Goal: Entertainment & Leisure: Consume media (video, audio)

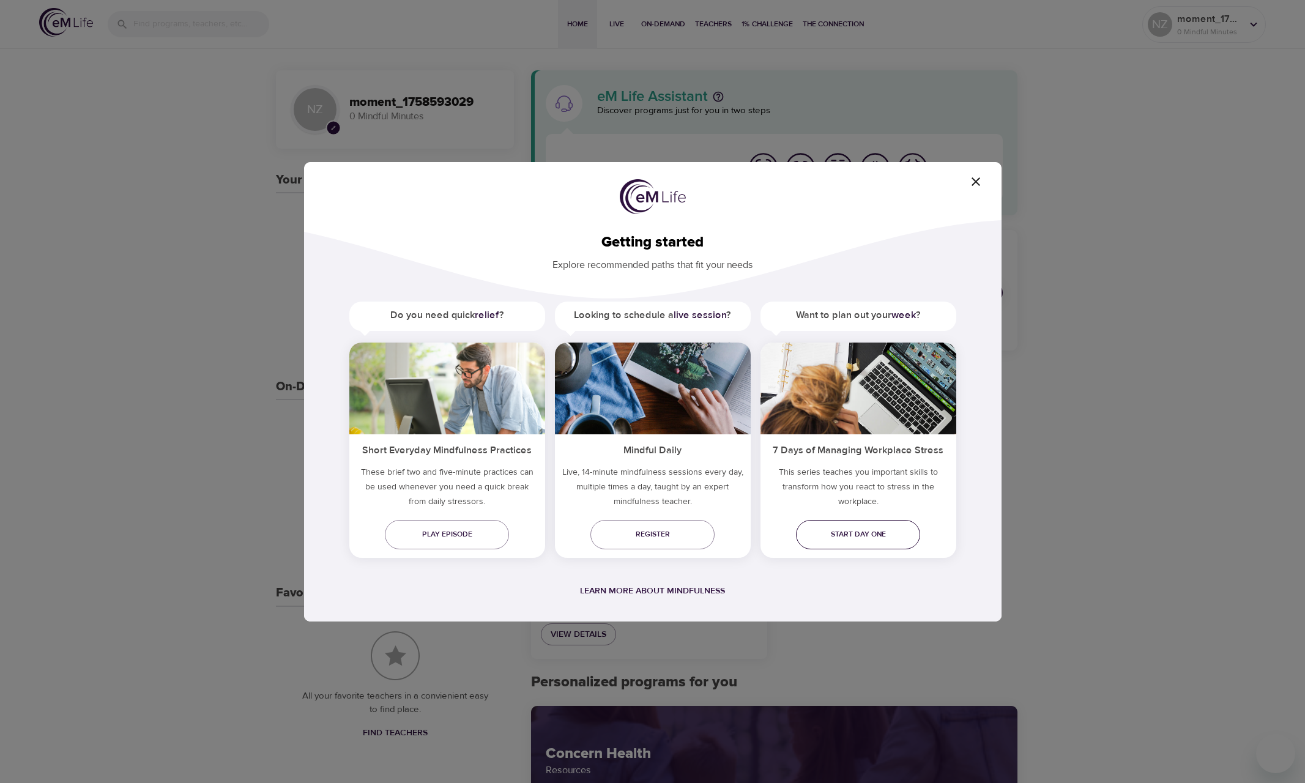
click at [875, 536] on span "Start day one" at bounding box center [857, 534] width 105 height 13
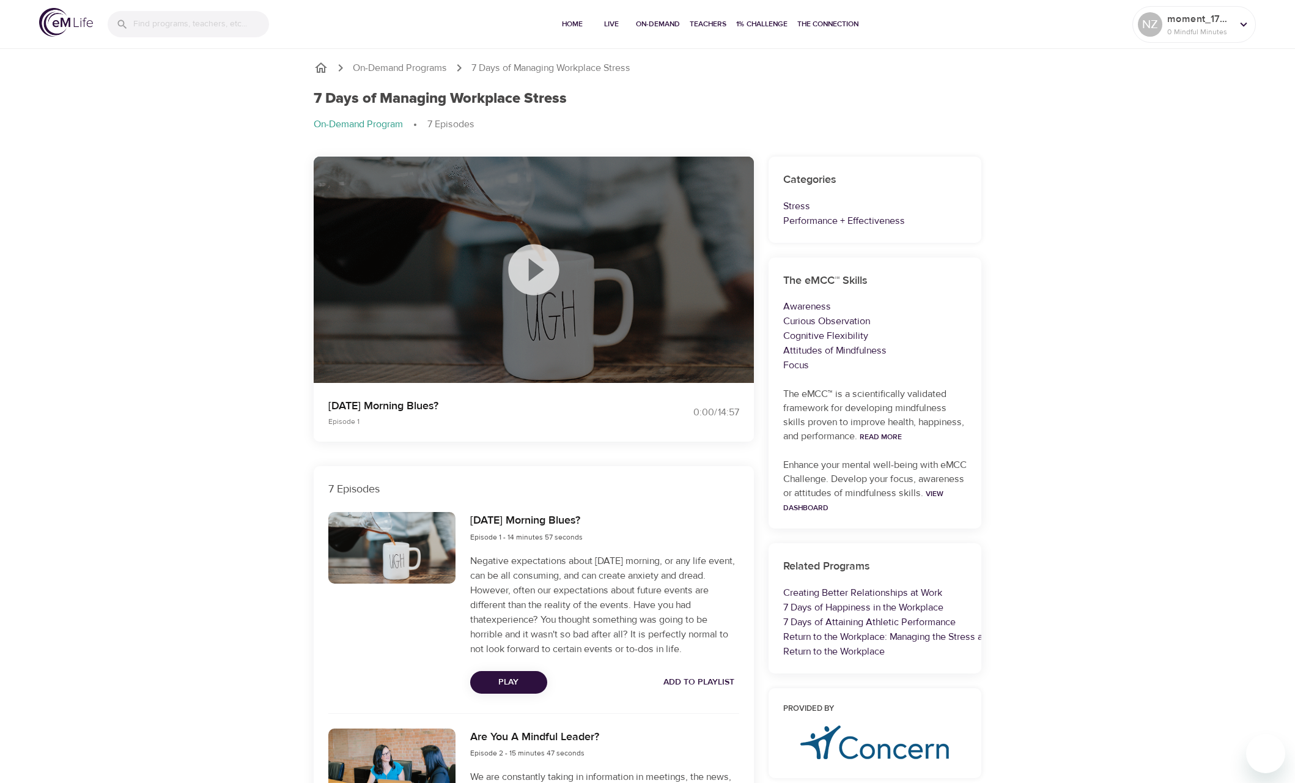
click at [538, 274] on icon at bounding box center [533, 269] width 61 height 61
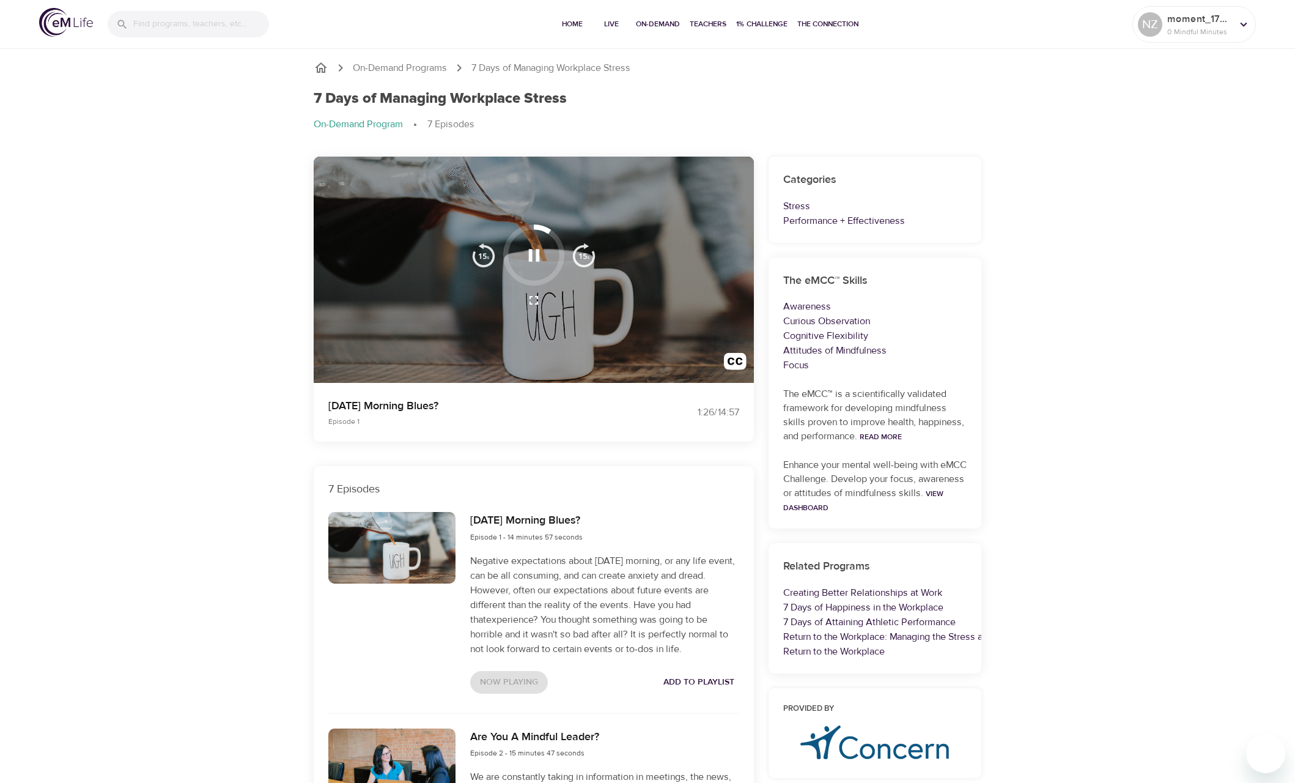
click at [536, 580] on p "Negative expectations about Monday morning, or any life event, can be all consu…" at bounding box center [604, 605] width 269 height 103
click at [739, 352] on button "button" at bounding box center [735, 364] width 37 height 37
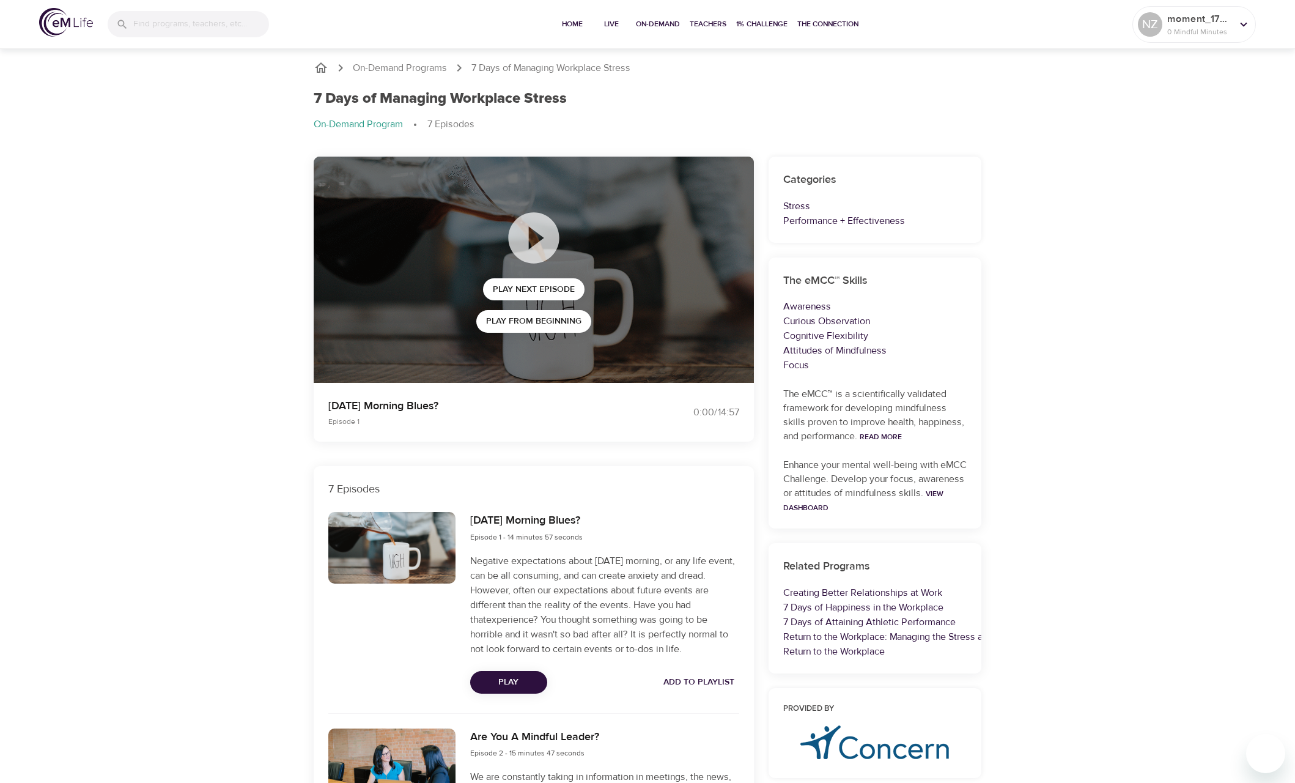
click at [636, 709] on div "Monday Morning Blues? Episode 1 - 14 minutes 57 seconds Negative expectations a…" at bounding box center [534, 616] width 440 height 223
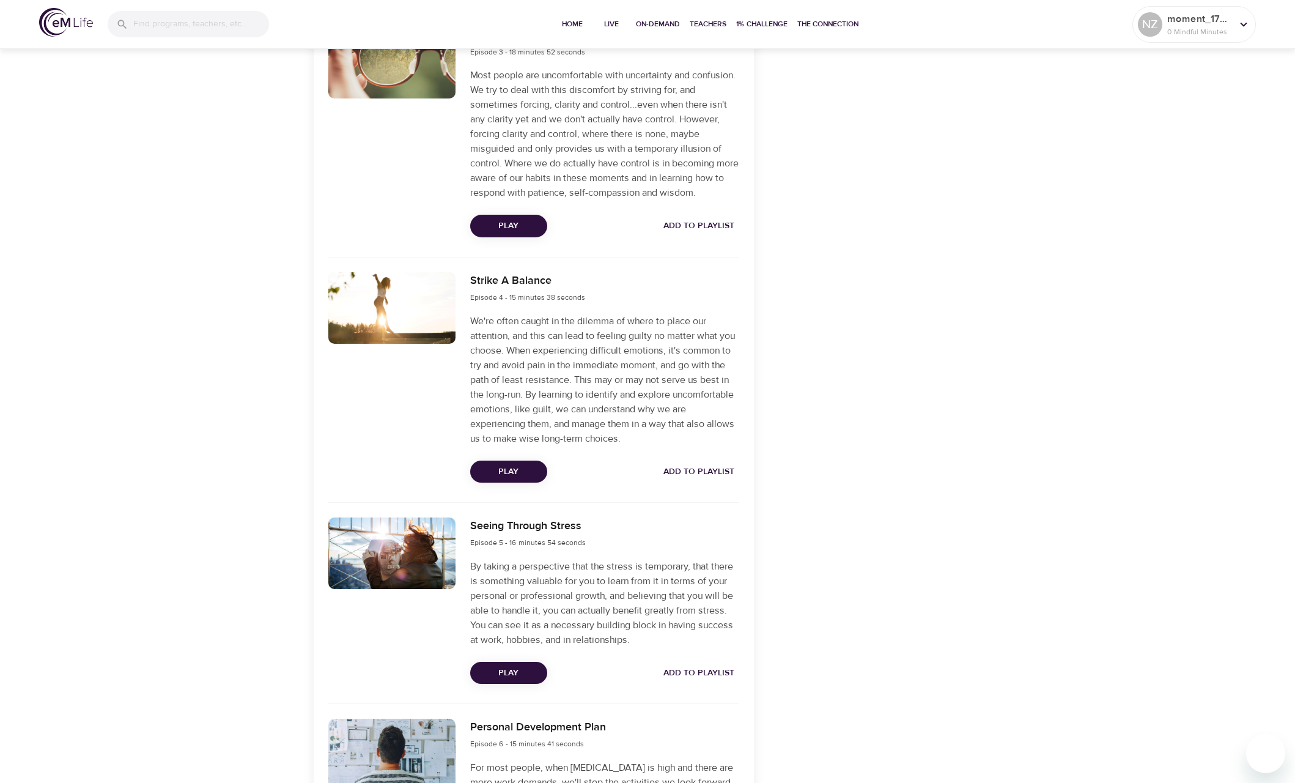
scroll to position [862, 0]
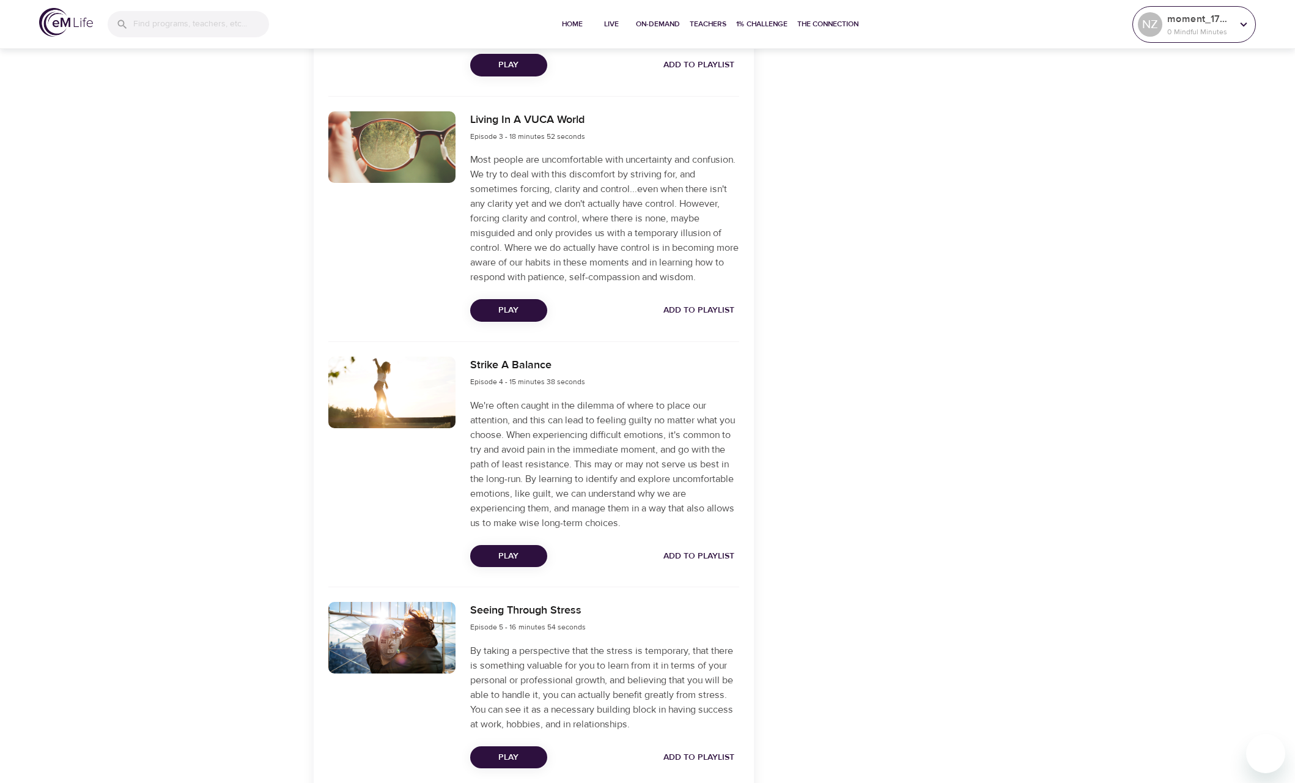
click at [1180, 27] on p "0 Mindful Minutes" at bounding box center [1200, 31] width 65 height 11
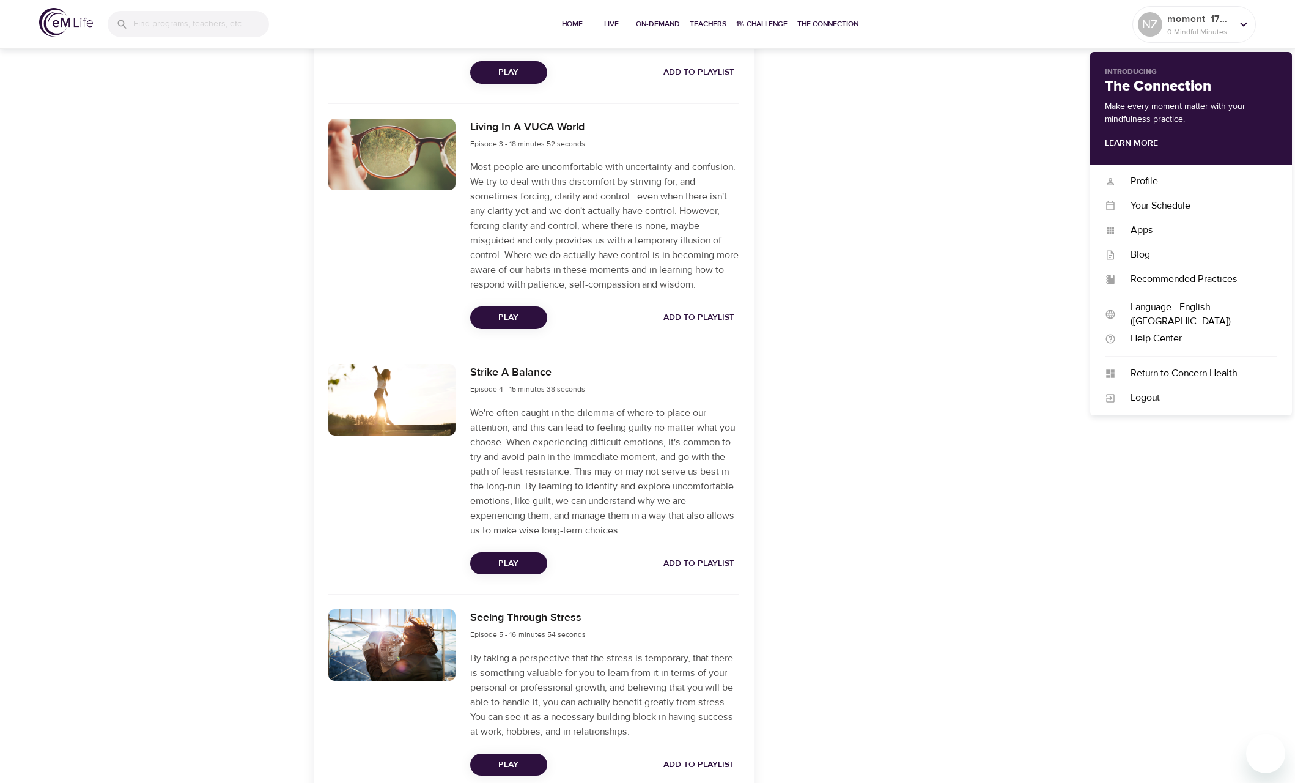
scroll to position [672, 0]
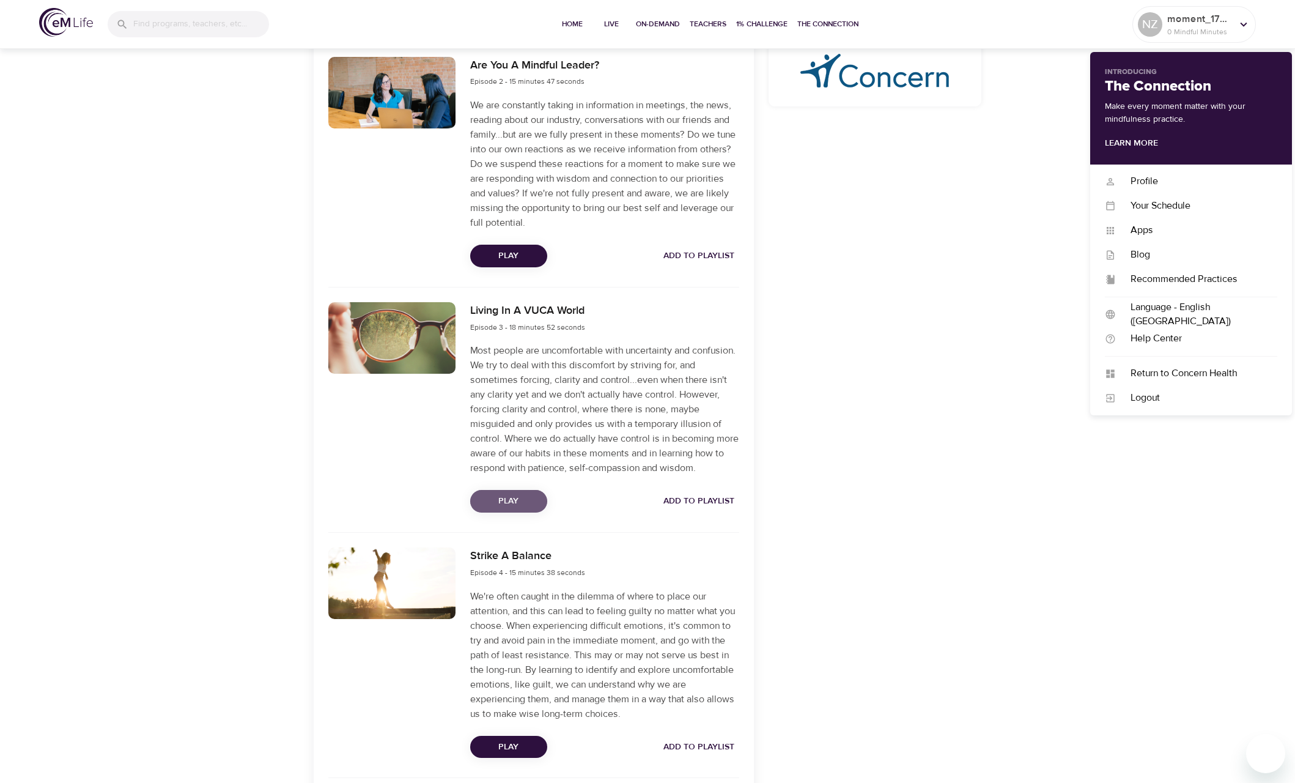
click at [517, 509] on span "Play" at bounding box center [508, 501] width 57 height 15
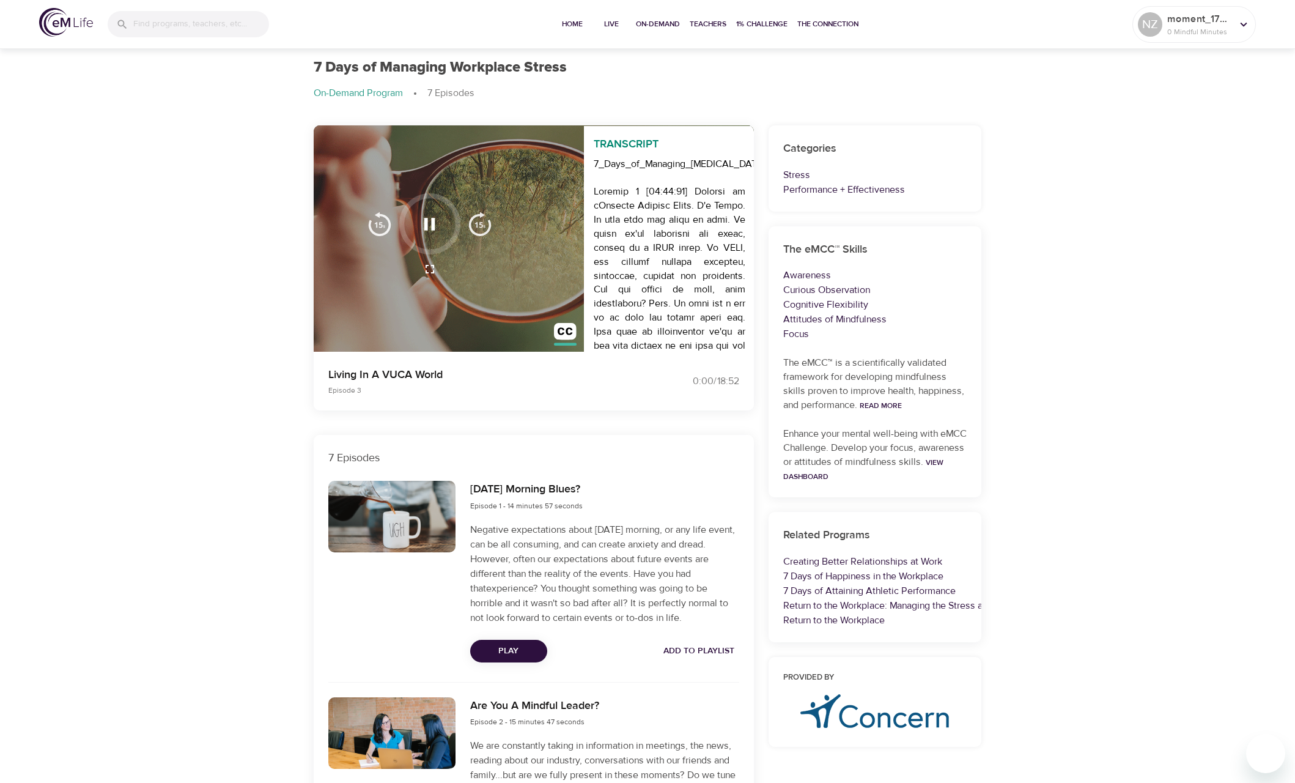
scroll to position [0, 0]
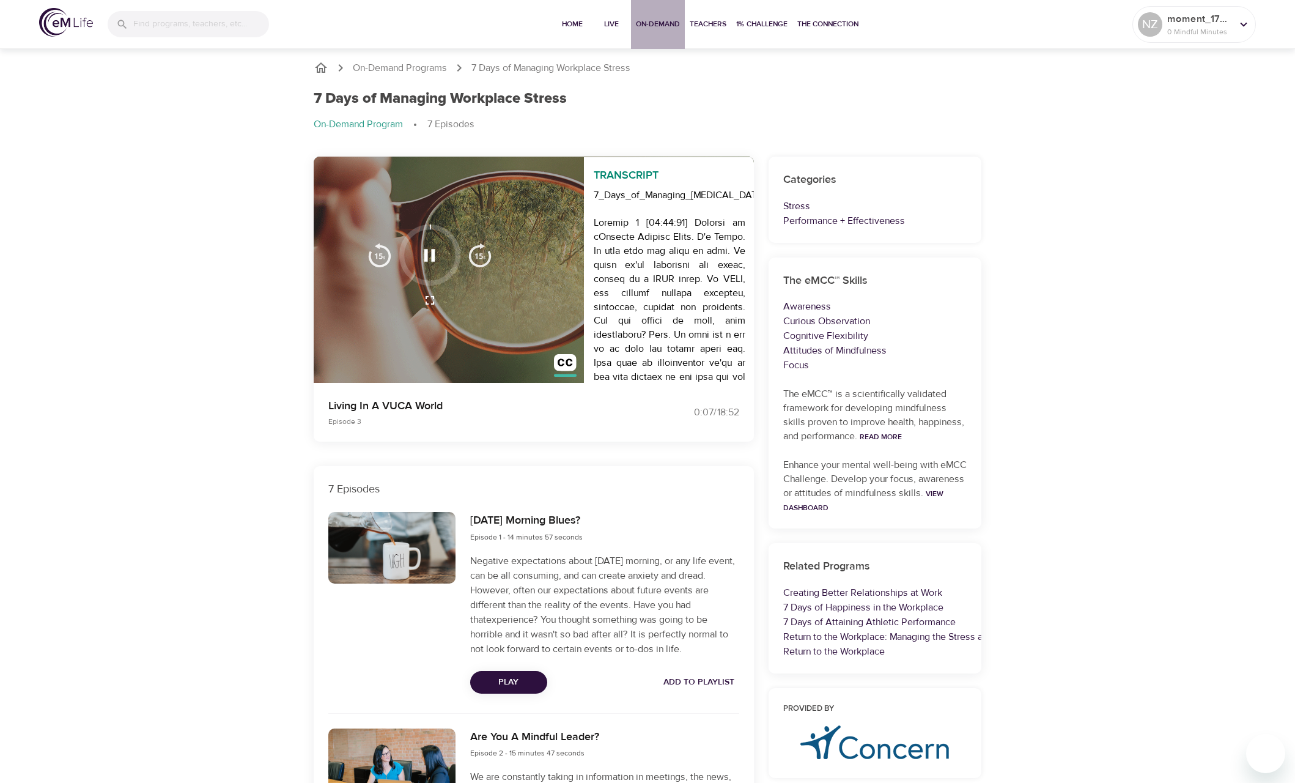
click at [666, 24] on span "On-Demand" at bounding box center [658, 24] width 44 height 13
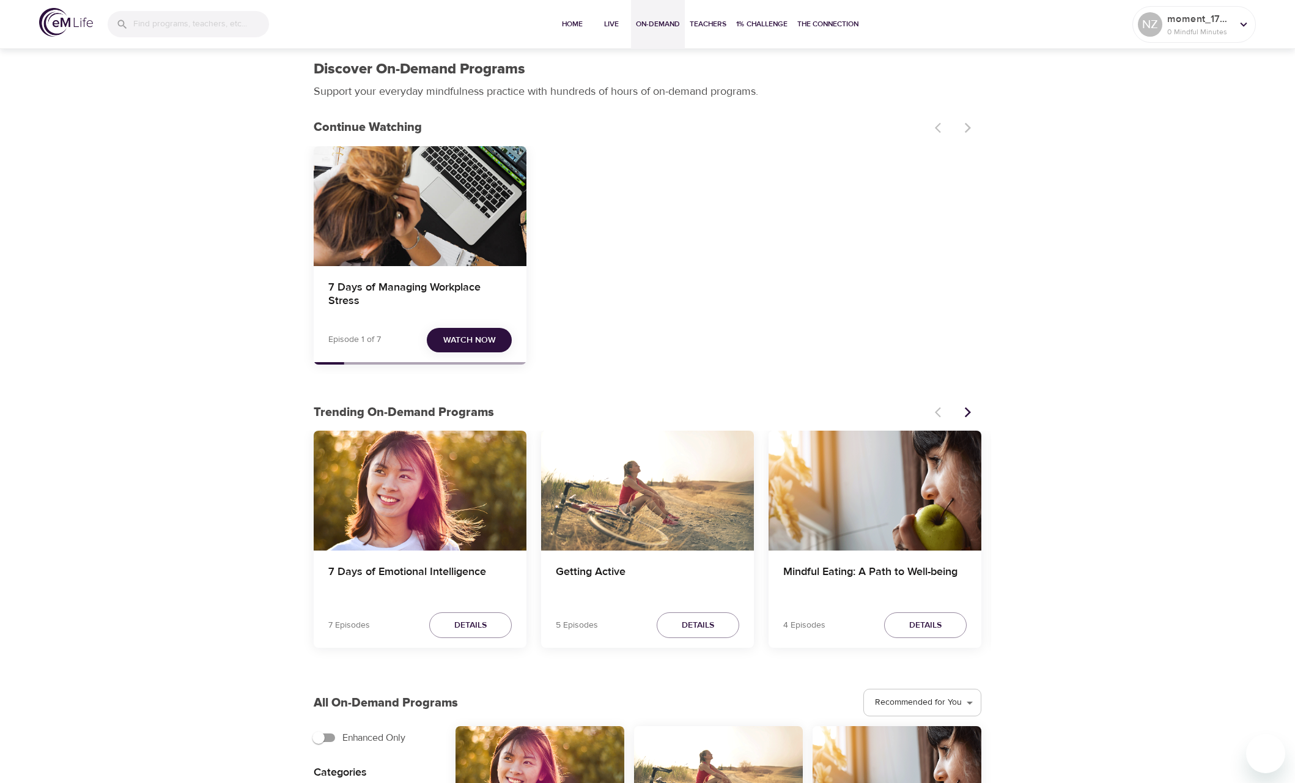
click at [489, 334] on span "Watch Now" at bounding box center [469, 340] width 53 height 15
